Goal: Browse casually

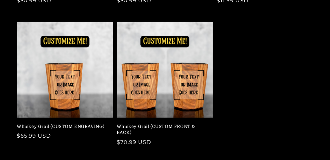
scroll to position [320, 0]
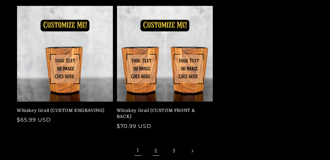
scroll to position [346, 0]
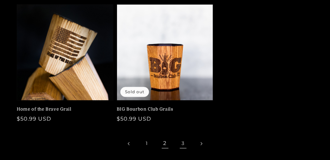
scroll to position [341, 0]
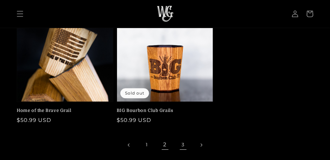
click at [183, 147] on link "3" at bounding box center [183, 145] width 15 height 15
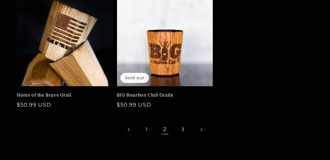
scroll to position [367, 0]
